Goal: Check status: Check status

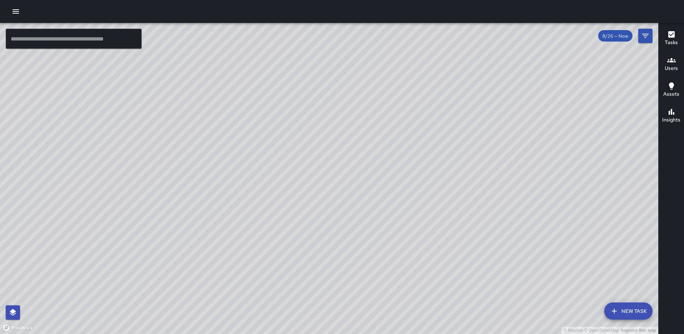
click at [672, 36] on icon "button" at bounding box center [672, 34] width 6 height 6
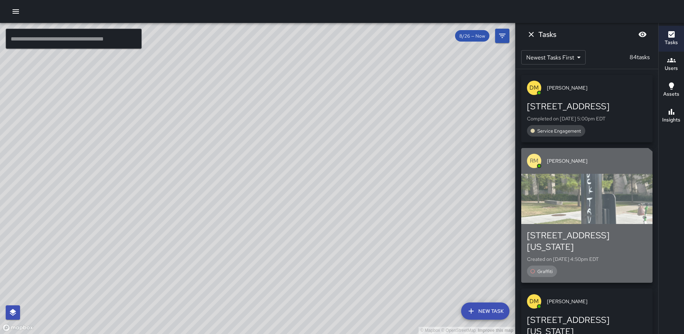
click at [578, 237] on div "[STREET_ADDRESS][US_STATE]" at bounding box center [587, 240] width 120 height 23
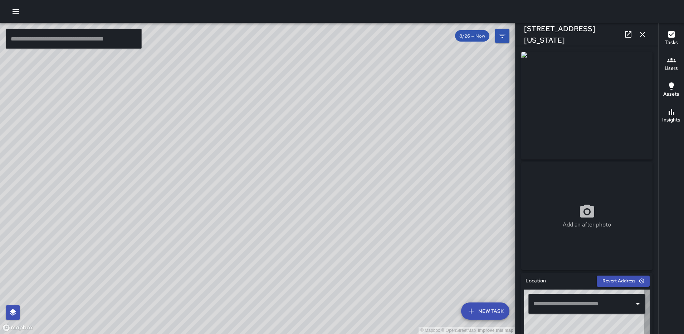
type input "**********"
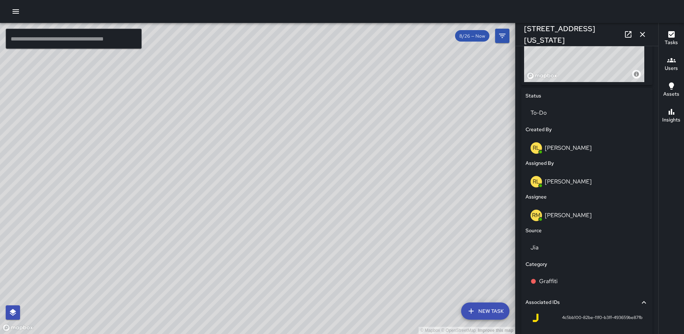
scroll to position [342, 0]
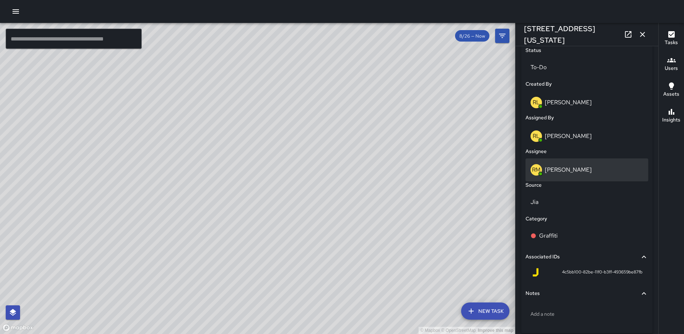
click at [566, 170] on p "[PERSON_NAME]" at bounding box center [568, 170] width 47 height 8
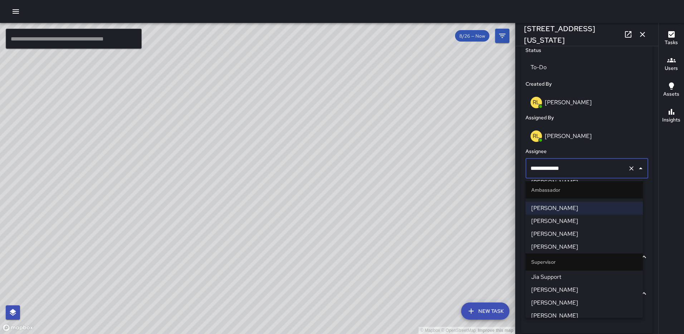
scroll to position [90, 0]
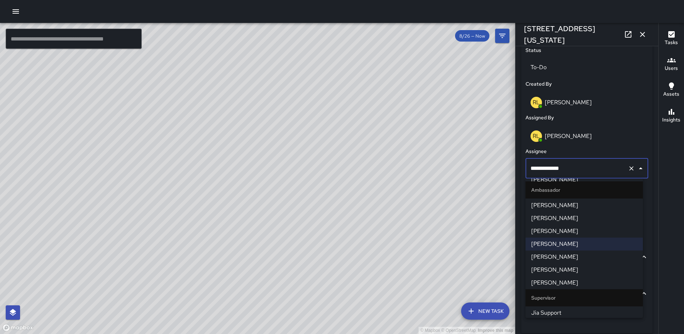
click at [568, 255] on span "[PERSON_NAME]" at bounding box center [585, 256] width 106 height 9
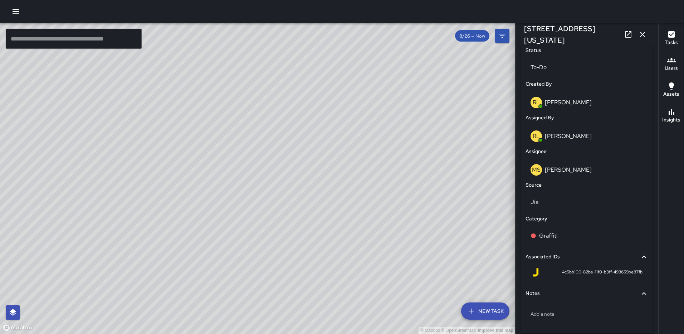
click at [645, 30] on icon "button" at bounding box center [643, 34] width 9 height 9
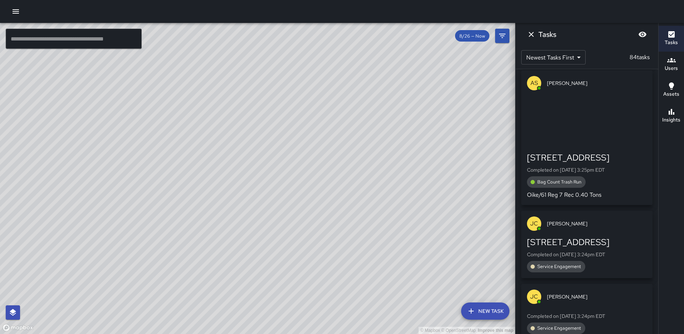
scroll to position [1627, 0]
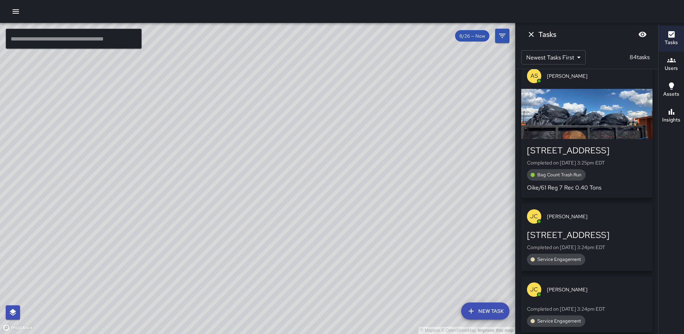
click at [589, 165] on div "[STREET_ADDRESS] Completed on [DATE] 3:25pm EDT Bag Count Trash Run Oike/61 Reg…" at bounding box center [586, 168] width 131 height 59
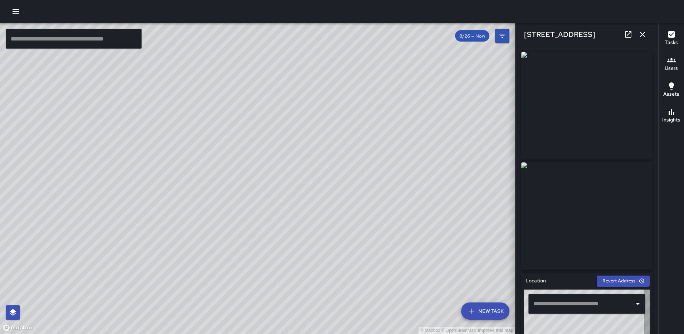
type input "**********"
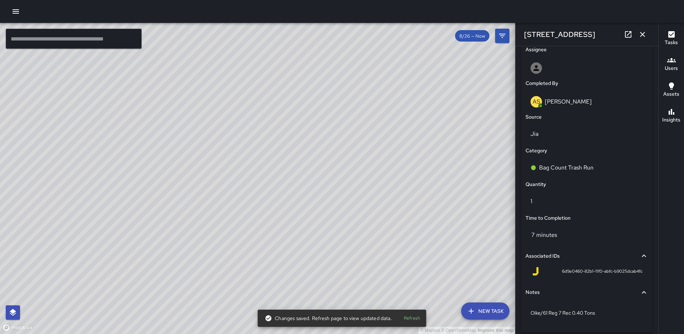
scroll to position [440, 0]
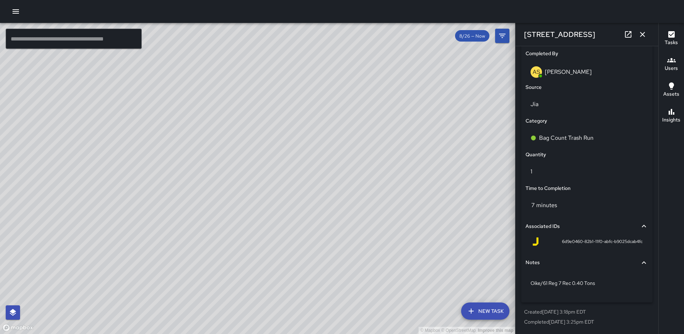
click at [647, 35] on icon "button" at bounding box center [643, 34] width 9 height 9
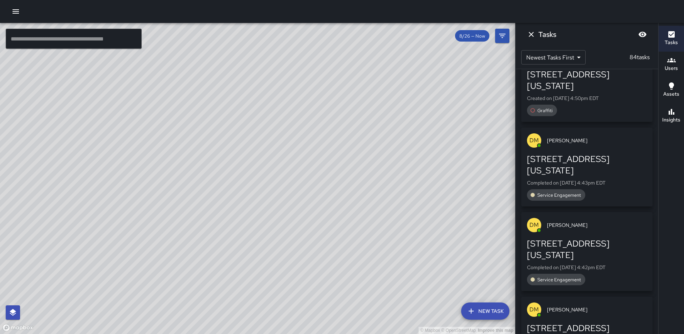
scroll to position [0, 0]
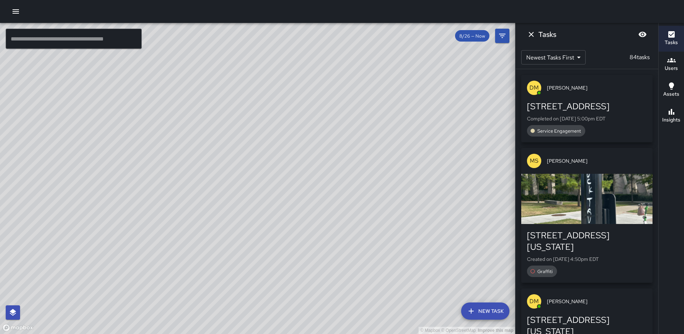
click at [529, 34] on icon "Dismiss" at bounding box center [531, 34] width 9 height 9
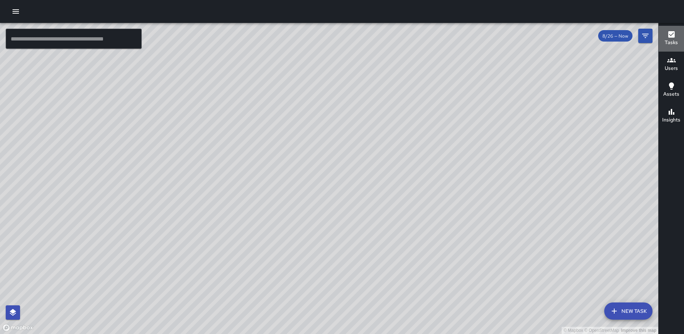
click at [668, 32] on icon "button" at bounding box center [672, 34] width 9 height 9
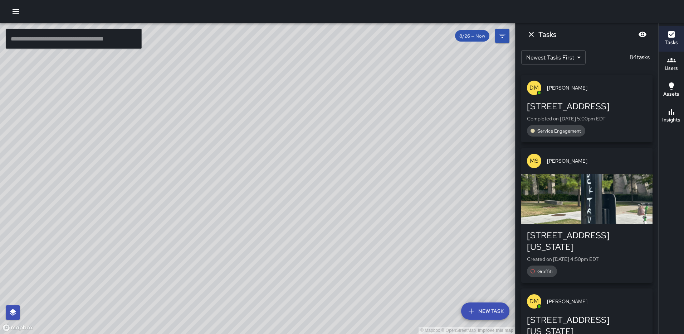
drag, startPoint x: 266, startPoint y: 186, endPoint x: 433, endPoint y: 186, distance: 166.4
click at [433, 186] on div "© Mapbox © OpenStreetMap Improve this map" at bounding box center [257, 178] width 515 height 311
click at [532, 33] on icon "Dismiss" at bounding box center [531, 34] width 9 height 9
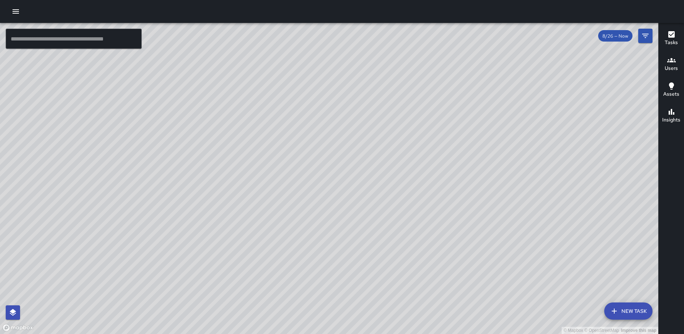
drag, startPoint x: 418, startPoint y: 174, endPoint x: 422, endPoint y: 145, distance: 29.7
click at [422, 145] on div "© Mapbox © OpenStreetMap Improve this map" at bounding box center [329, 178] width 659 height 311
drag, startPoint x: 433, startPoint y: 152, endPoint x: 450, endPoint y: 126, distance: 30.8
click at [450, 126] on div "© Mapbox © OpenStreetMap Improve this map" at bounding box center [329, 178] width 659 height 311
